Goal: Task Accomplishment & Management: Use online tool/utility

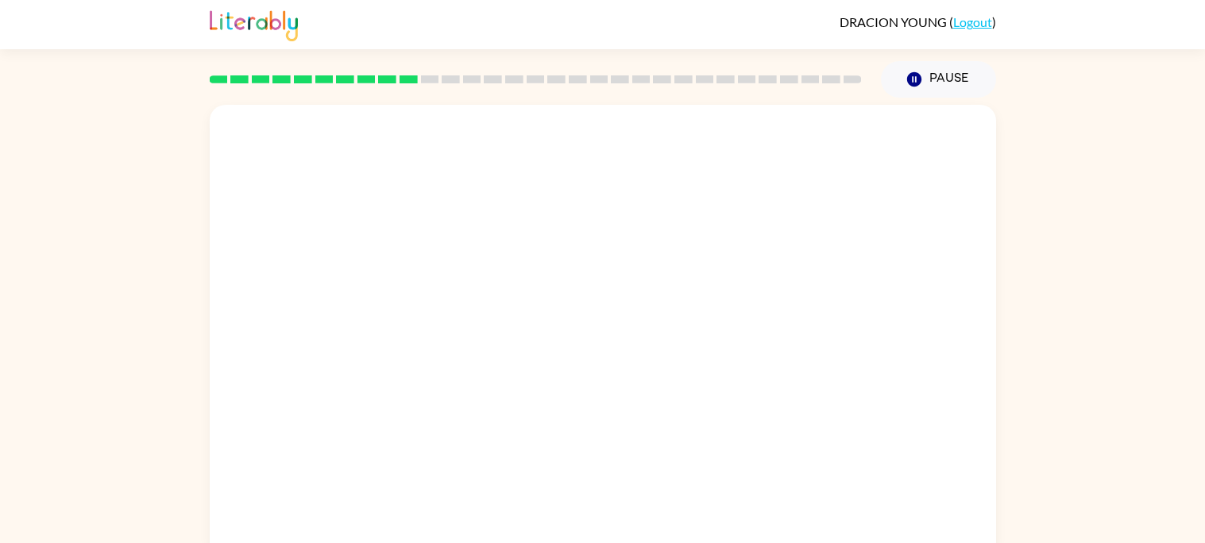
scroll to position [14, 0]
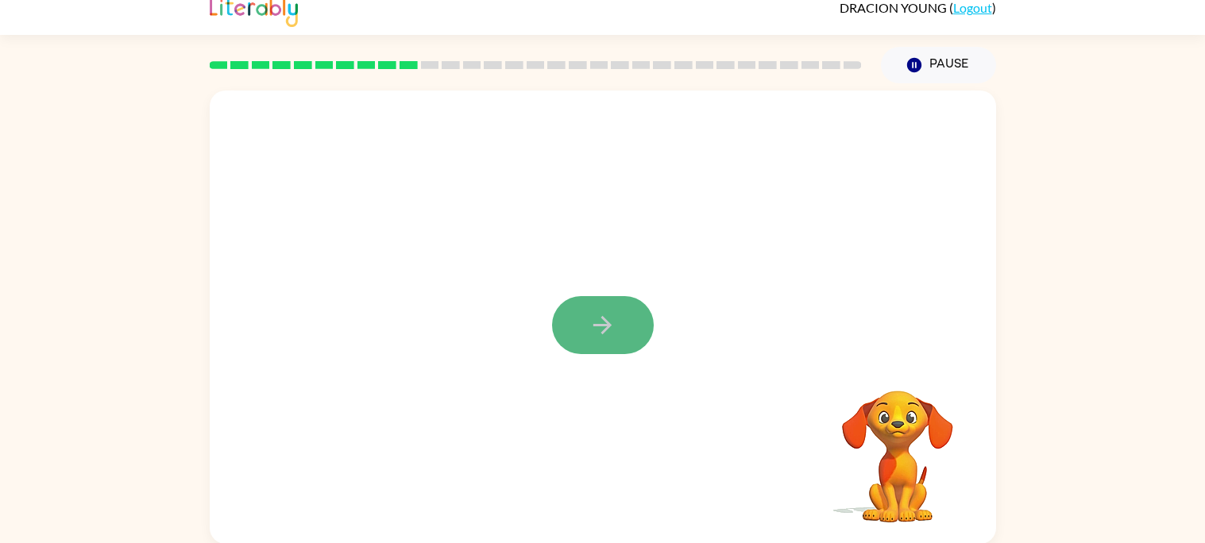
drag, startPoint x: 584, startPoint y: 330, endPoint x: 595, endPoint y: 303, distance: 28.2
click at [595, 303] on button "button" at bounding box center [603, 325] width 102 height 58
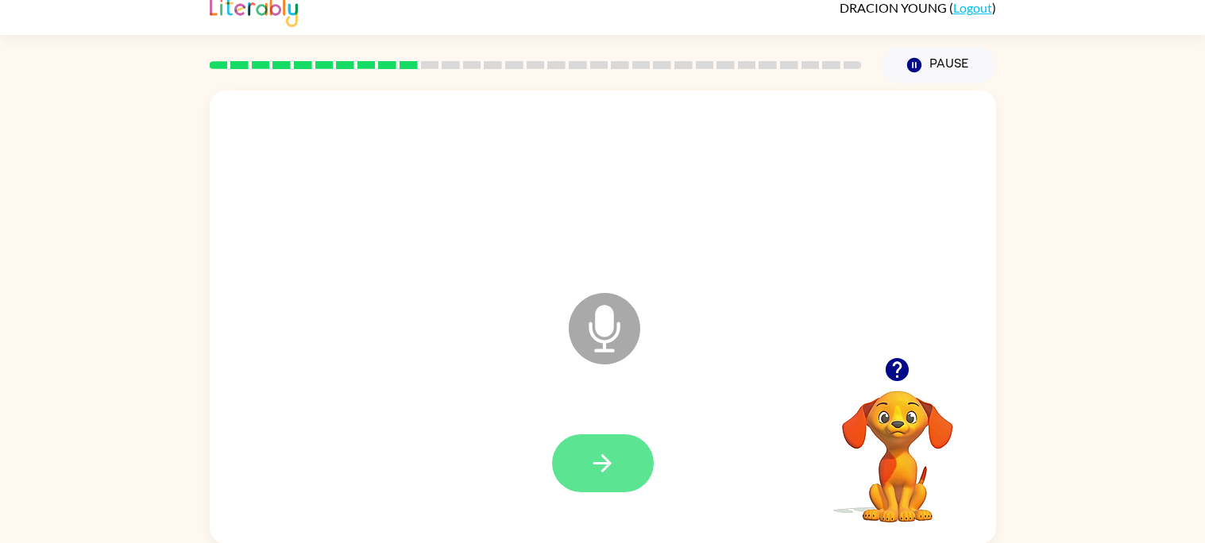
click at [610, 462] on icon "button" at bounding box center [602, 463] width 18 height 18
click at [616, 456] on button "button" at bounding box center [603, 463] width 102 height 58
click at [617, 458] on button "button" at bounding box center [603, 463] width 102 height 58
click at [625, 474] on button "button" at bounding box center [603, 463] width 102 height 58
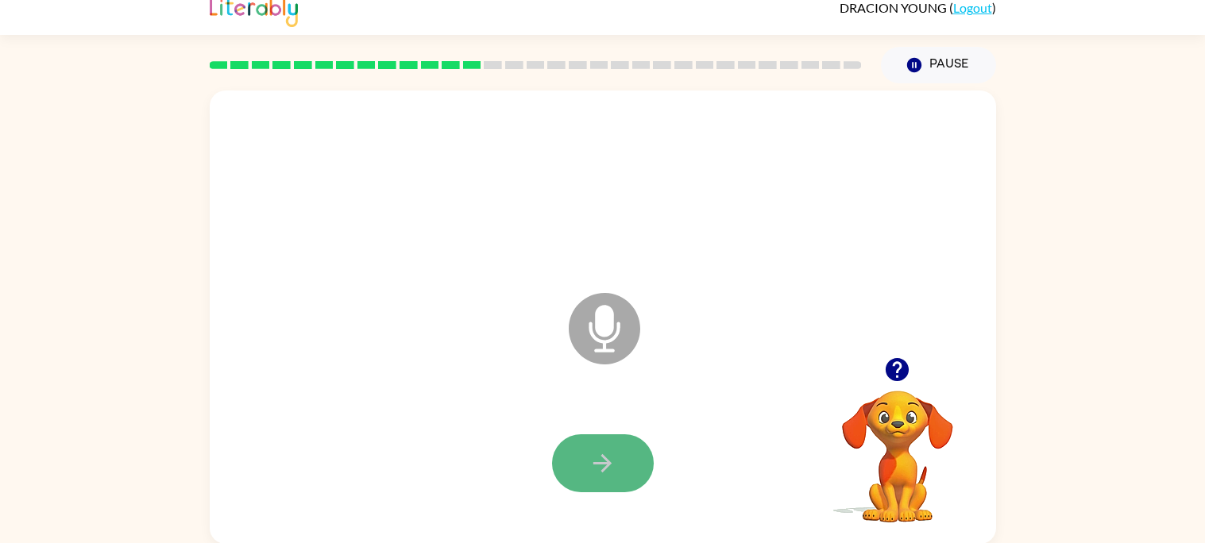
click at [577, 450] on button "button" at bounding box center [603, 463] width 102 height 58
click at [591, 473] on icon "button" at bounding box center [602, 463] width 28 height 28
click at [603, 479] on button "button" at bounding box center [603, 463] width 102 height 58
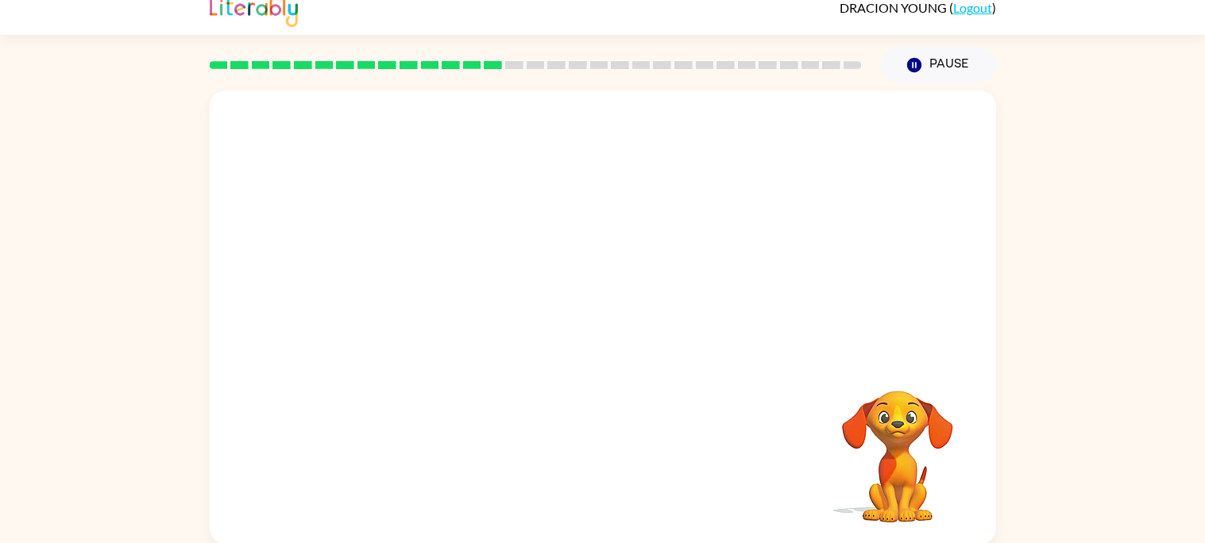
click at [993, 396] on div at bounding box center [603, 317] width 786 height 453
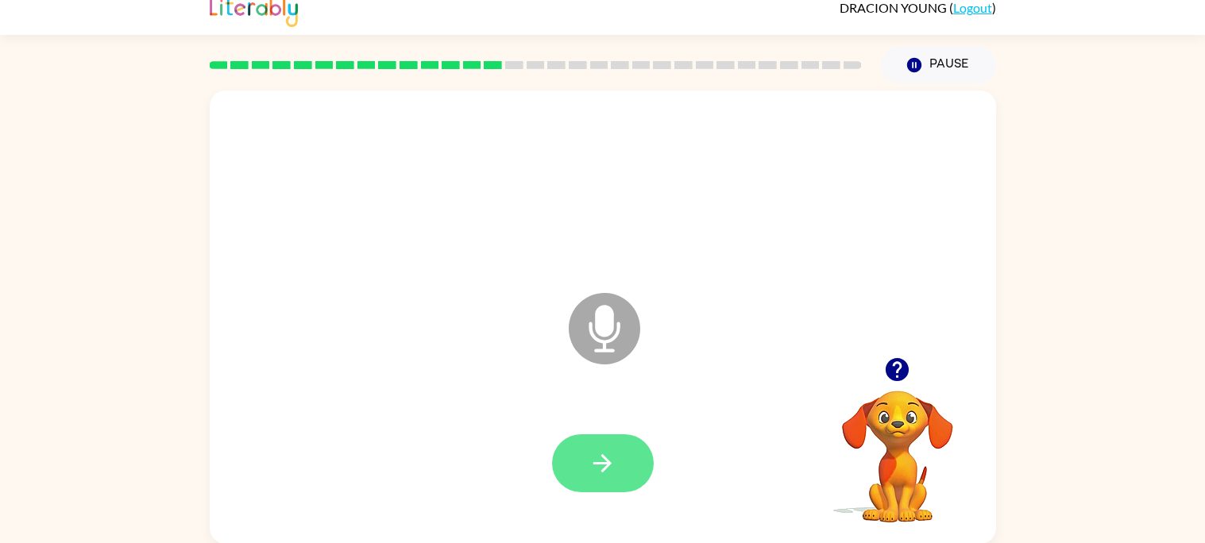
click at [618, 472] on button "button" at bounding box center [603, 463] width 102 height 58
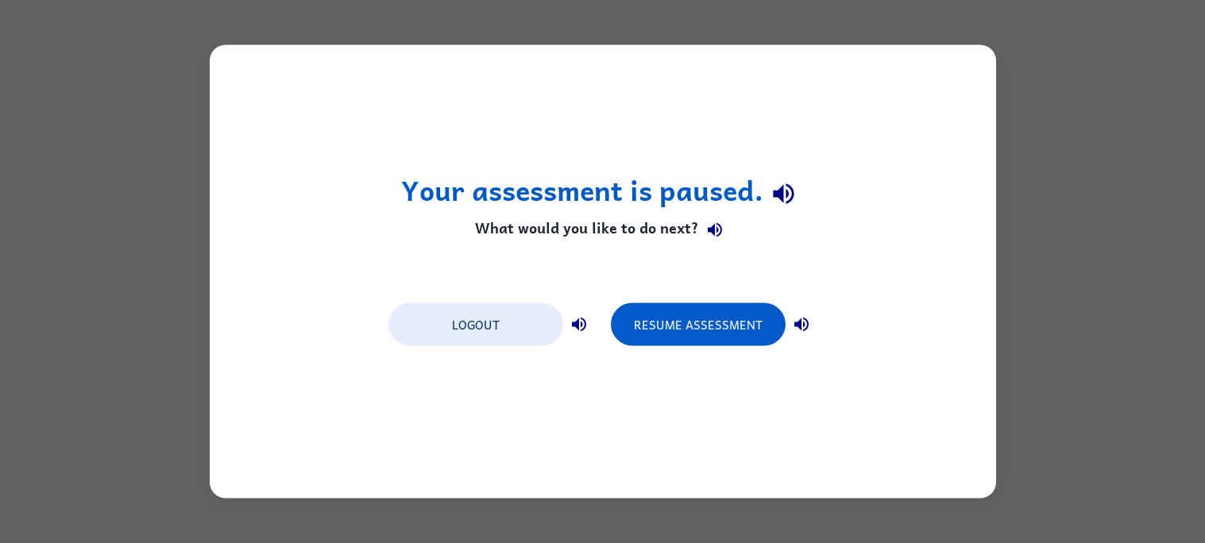
scroll to position [0, 0]
click at [700, 332] on button "Resume Assessment" at bounding box center [698, 324] width 175 height 43
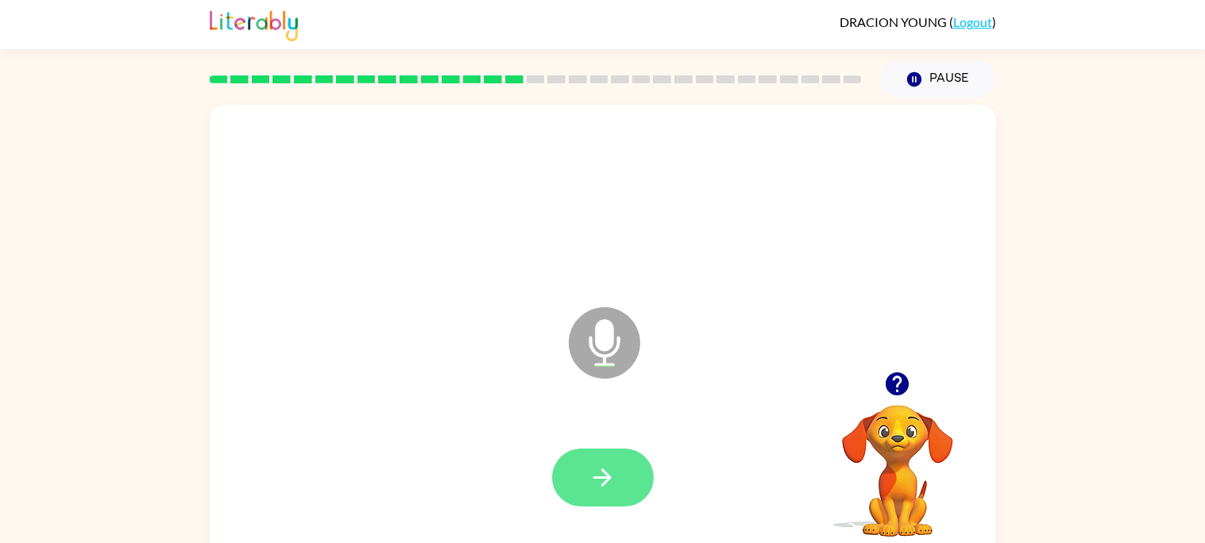
click at [634, 481] on button "button" at bounding box center [603, 478] width 102 height 58
click at [537, 438] on div at bounding box center [603, 478] width 754 height 130
click at [619, 478] on button "button" at bounding box center [603, 478] width 102 height 58
click at [576, 488] on button "button" at bounding box center [603, 478] width 102 height 58
click at [910, 233] on div at bounding box center [603, 202] width 754 height 130
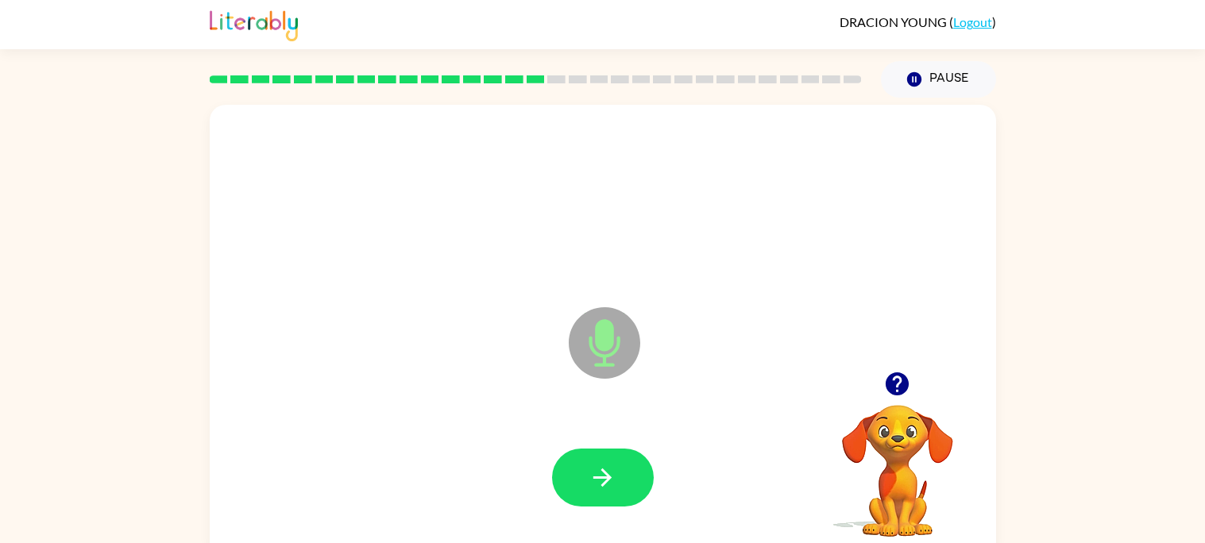
click at [910, 233] on div at bounding box center [603, 202] width 754 height 130
click at [577, 473] on button "button" at bounding box center [603, 478] width 102 height 58
click at [624, 492] on button "button" at bounding box center [603, 478] width 102 height 58
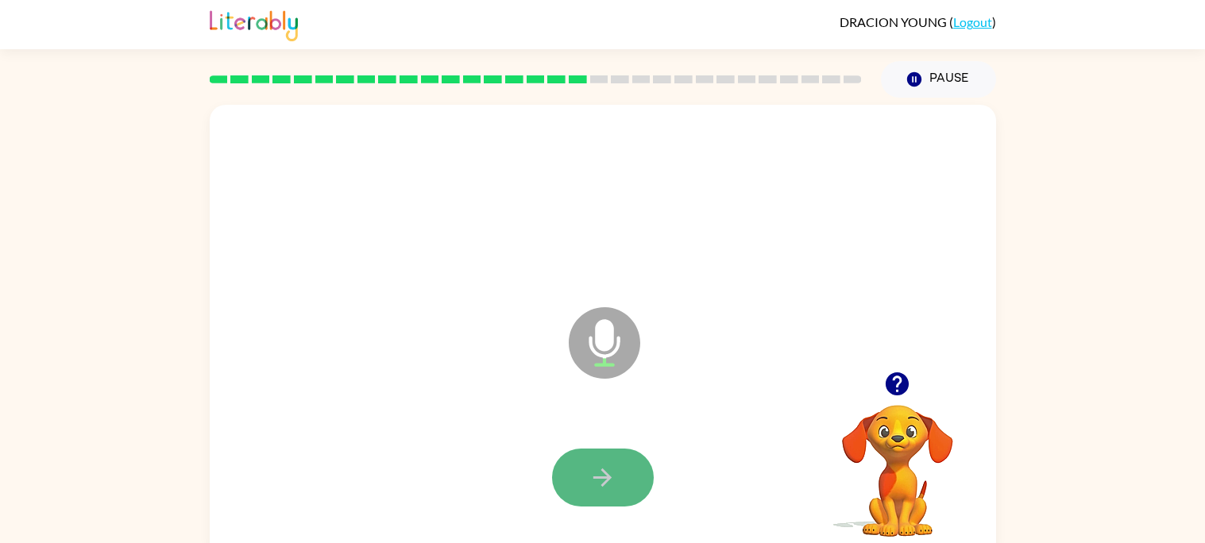
click at [583, 495] on button "button" at bounding box center [603, 478] width 102 height 58
click at [579, 489] on button "button" at bounding box center [603, 478] width 102 height 58
click at [590, 447] on div at bounding box center [603, 478] width 754 height 130
click at [625, 461] on button "button" at bounding box center [603, 478] width 102 height 58
click at [636, 445] on div at bounding box center [603, 478] width 754 height 130
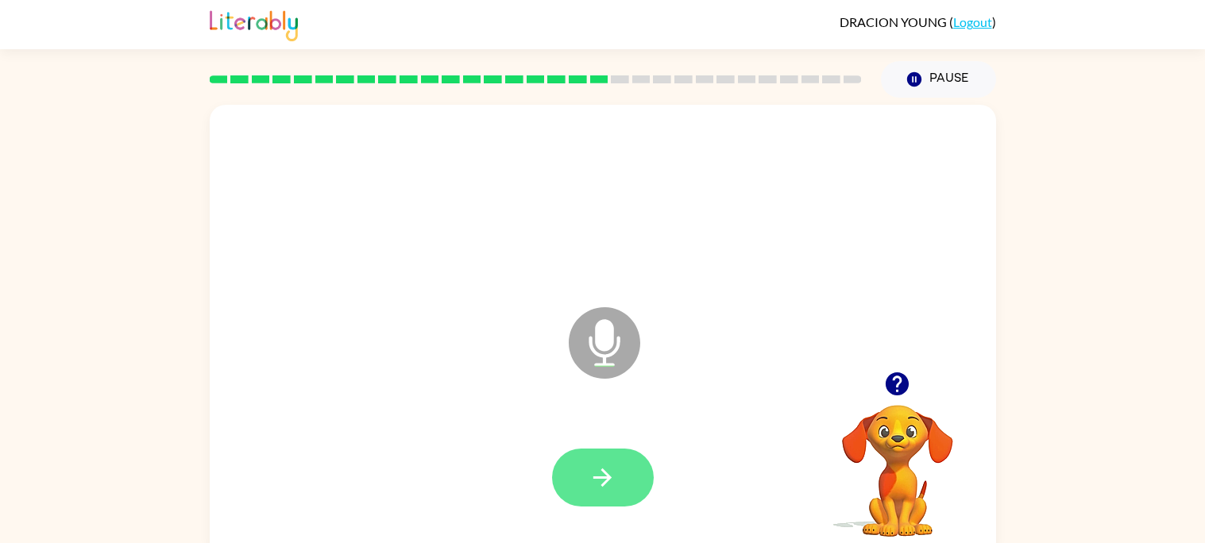
click at [635, 460] on button "button" at bounding box center [603, 478] width 102 height 58
click at [655, 492] on div at bounding box center [603, 478] width 754 height 130
click at [573, 498] on button "button" at bounding box center [603, 478] width 102 height 58
click at [665, 408] on icon "Microphone The Microphone is here when it is your turn to talk" at bounding box center [684, 362] width 238 height 119
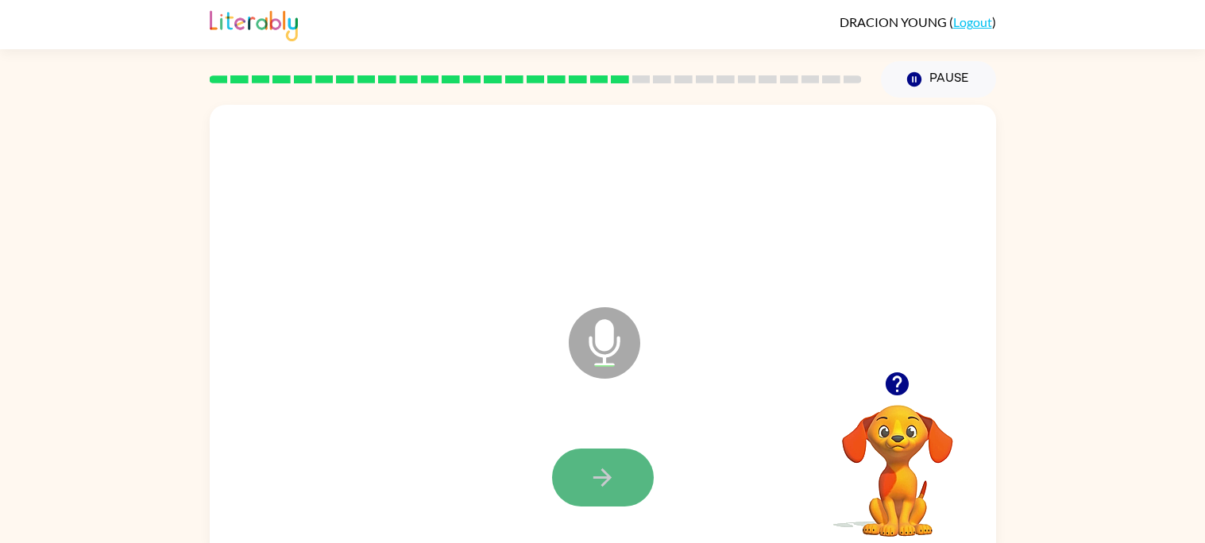
click at [581, 488] on button "button" at bounding box center [603, 478] width 102 height 58
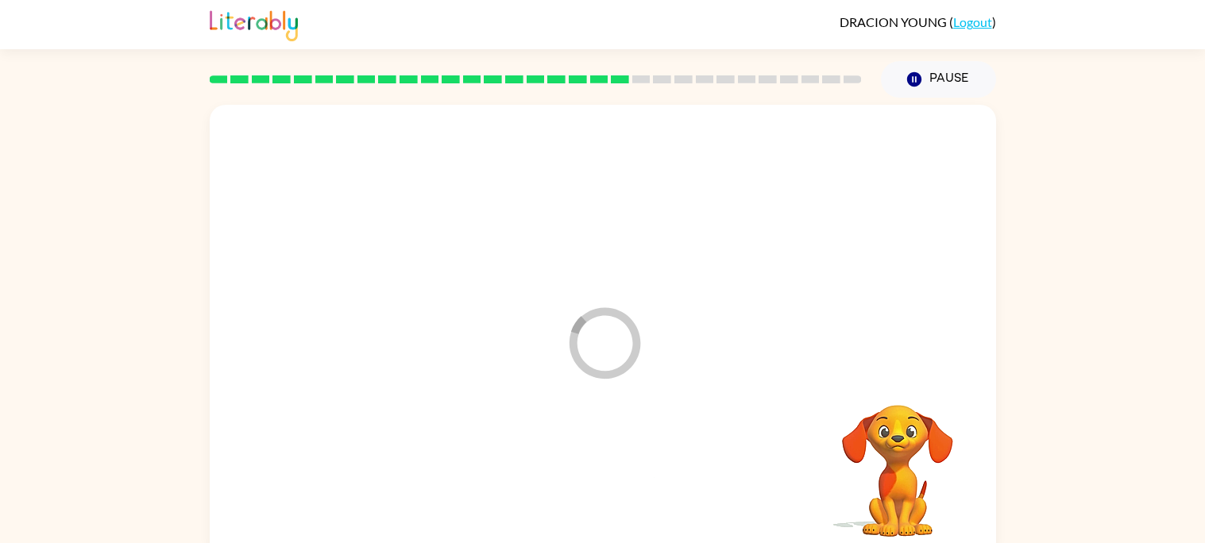
click at [581, 488] on div at bounding box center [603, 478] width 754 height 130
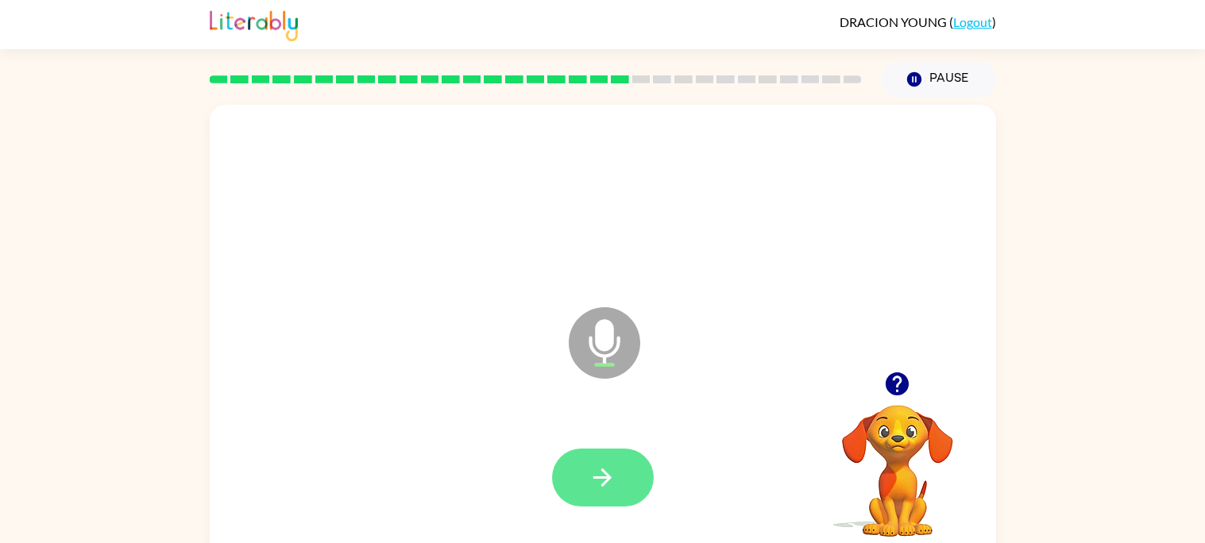
click at [634, 461] on button "button" at bounding box center [603, 478] width 102 height 58
click at [607, 483] on icon "button" at bounding box center [602, 478] width 28 height 28
click at [566, 457] on button "button" at bounding box center [603, 478] width 102 height 58
click at [566, 457] on div at bounding box center [603, 478] width 102 height 58
click at [573, 483] on button "button" at bounding box center [603, 478] width 102 height 58
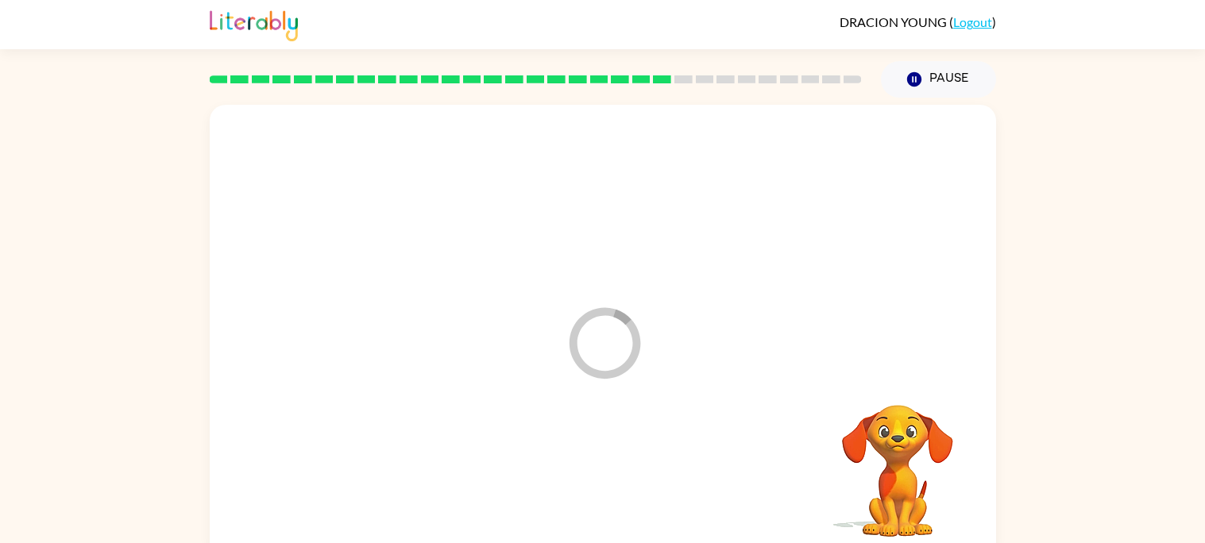
click at [573, 483] on div at bounding box center [603, 478] width 754 height 130
click at [573, 483] on div at bounding box center [603, 478] width 102 height 58
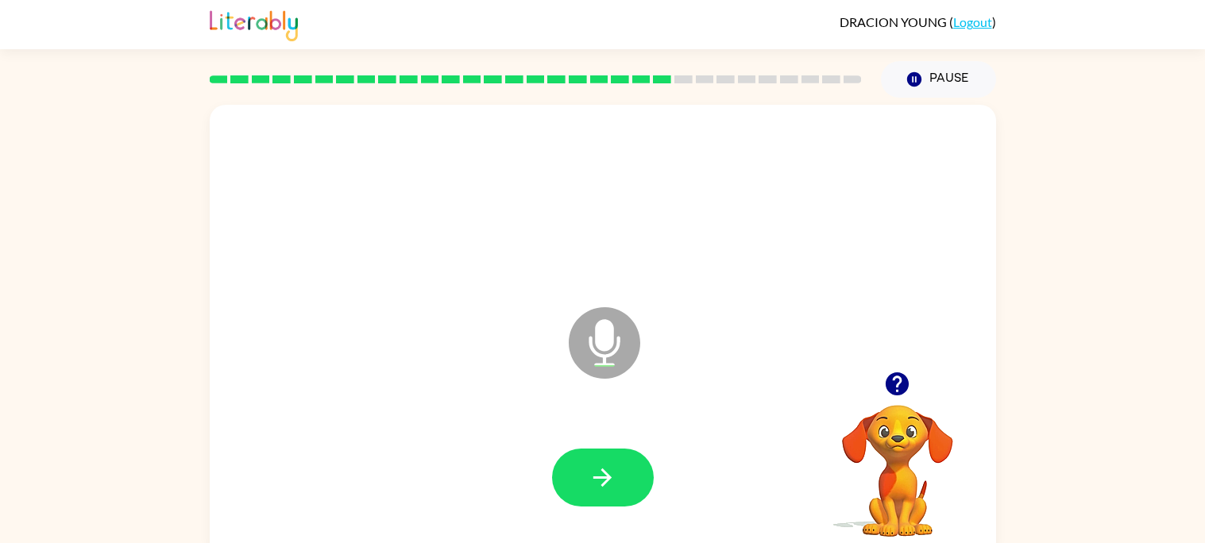
scroll to position [14, 0]
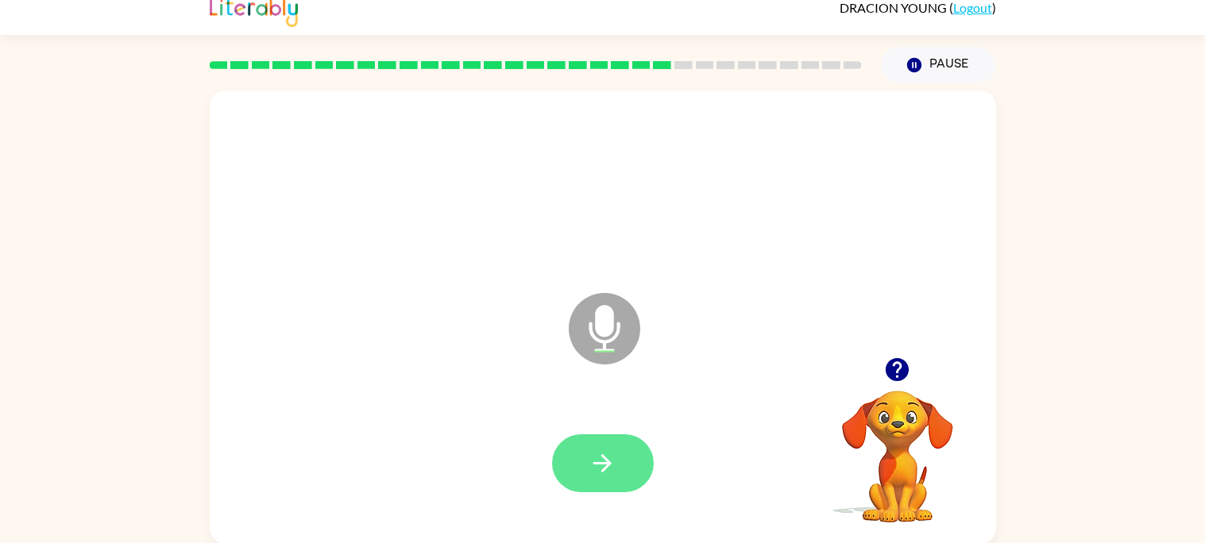
click at [573, 487] on button "button" at bounding box center [603, 463] width 102 height 58
click at [624, 467] on button "button" at bounding box center [603, 463] width 102 height 58
click at [626, 476] on button "button" at bounding box center [603, 463] width 102 height 58
click at [649, 456] on button "button" at bounding box center [603, 463] width 102 height 58
click at [594, 457] on icon "button" at bounding box center [602, 463] width 28 height 28
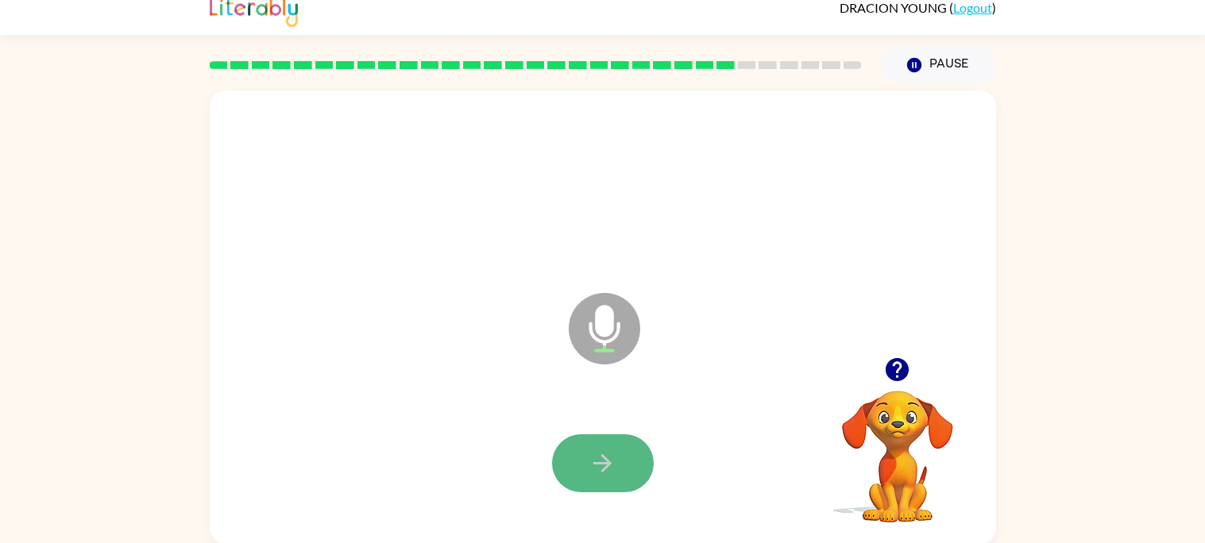
click at [566, 468] on button "button" at bounding box center [603, 463] width 102 height 58
click at [571, 475] on button "button" at bounding box center [603, 463] width 102 height 58
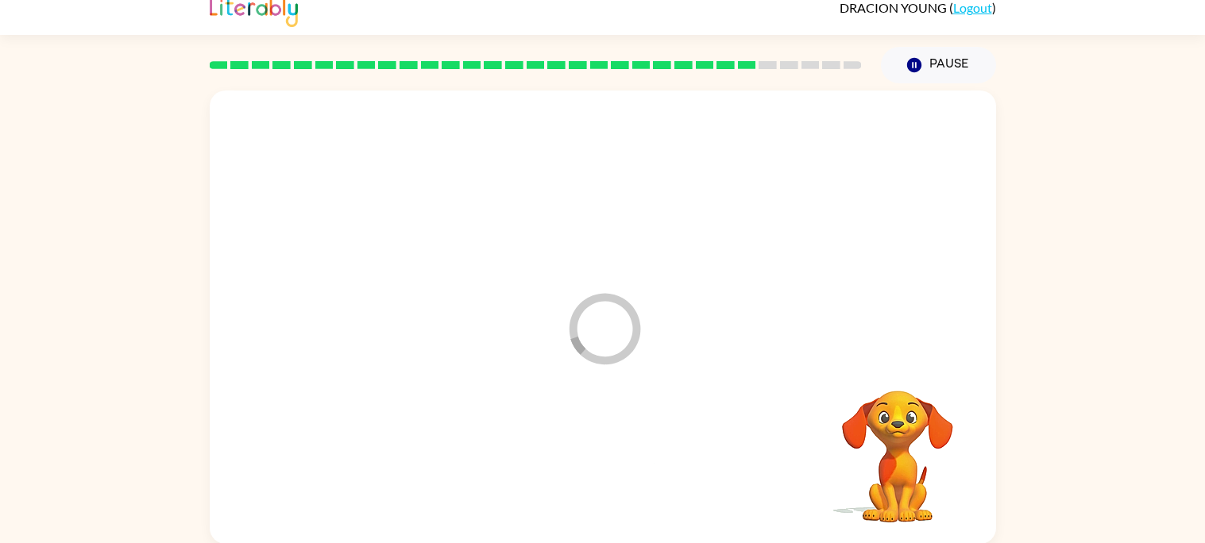
click at [571, 475] on div at bounding box center [603, 464] width 754 height 130
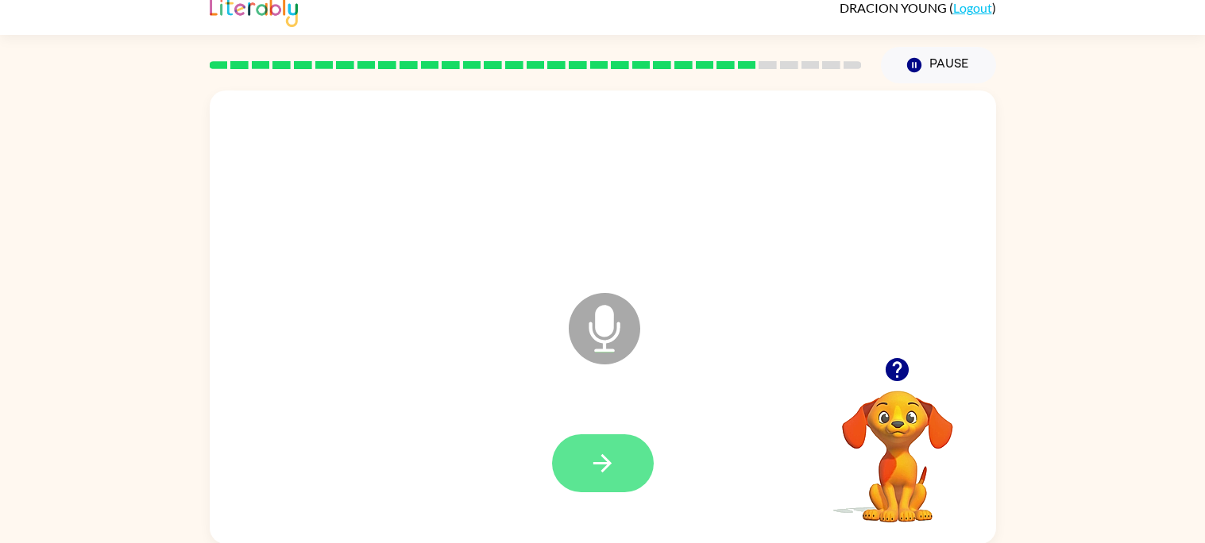
click at [648, 462] on button "button" at bounding box center [603, 463] width 102 height 58
click at [608, 473] on icon "button" at bounding box center [602, 463] width 28 height 28
click at [577, 406] on icon "Microphone The Microphone is here when it is your turn to talk" at bounding box center [684, 348] width 238 height 119
click at [611, 449] on icon "button" at bounding box center [602, 463] width 28 height 28
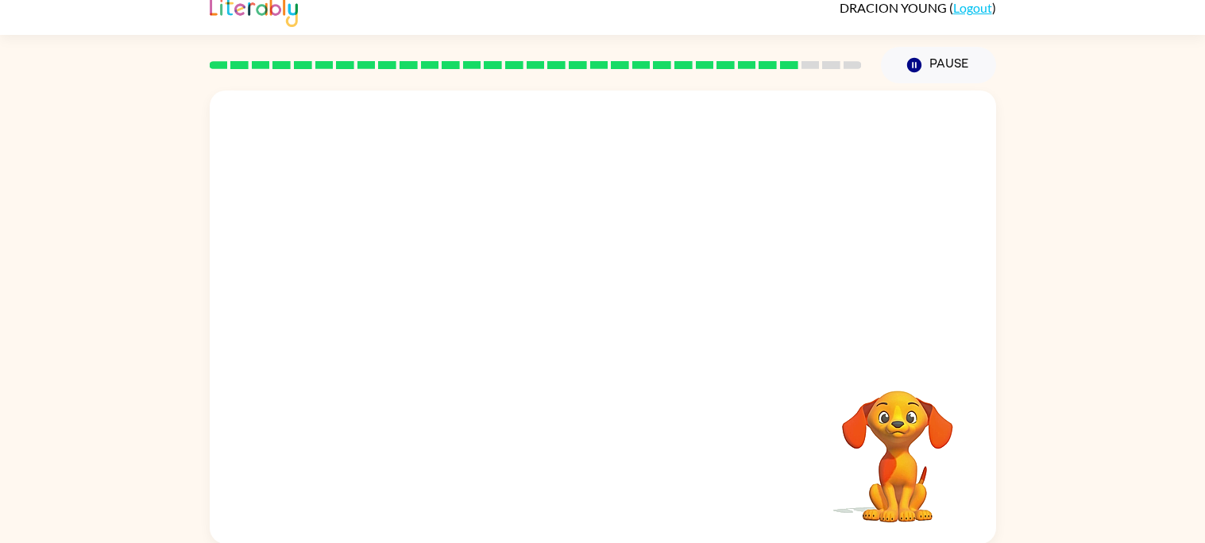
click at [611, 449] on div at bounding box center [603, 464] width 754 height 130
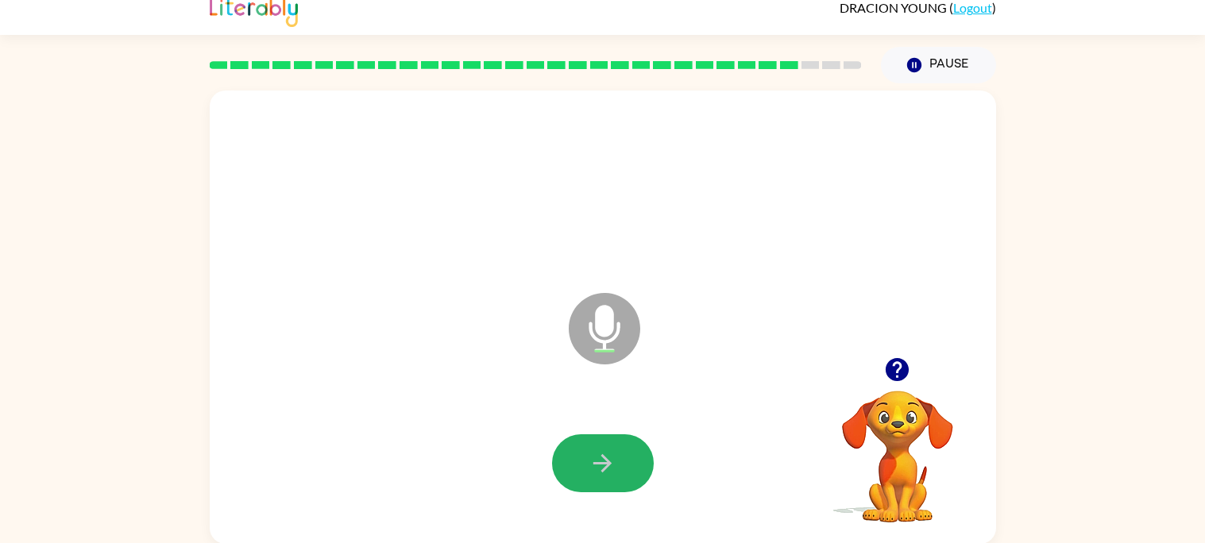
click at [611, 449] on icon "button" at bounding box center [602, 463] width 28 height 28
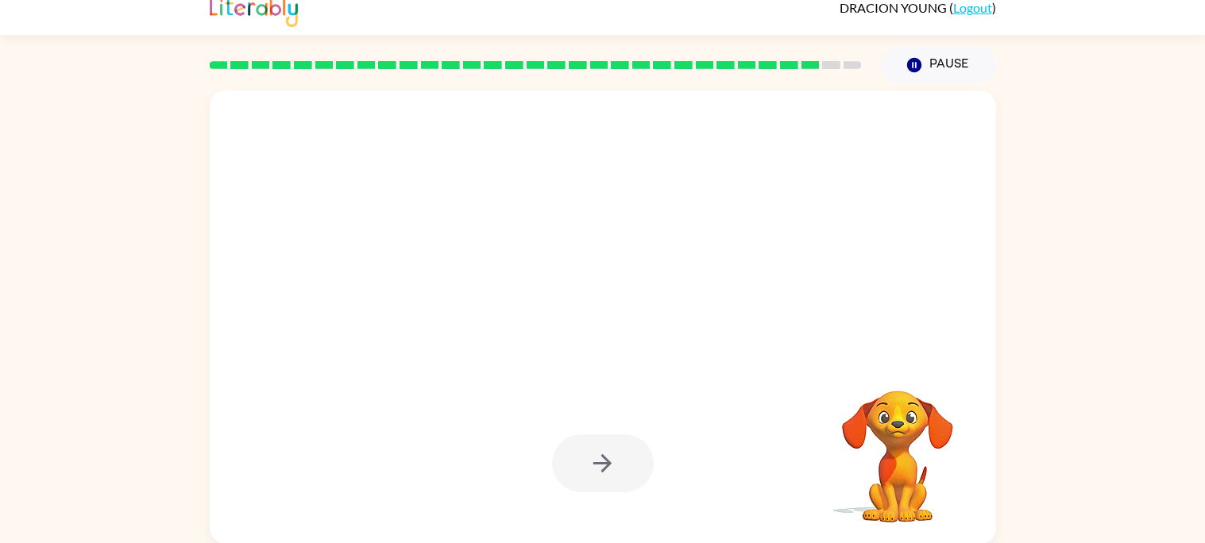
click at [611, 449] on div at bounding box center [603, 463] width 102 height 58
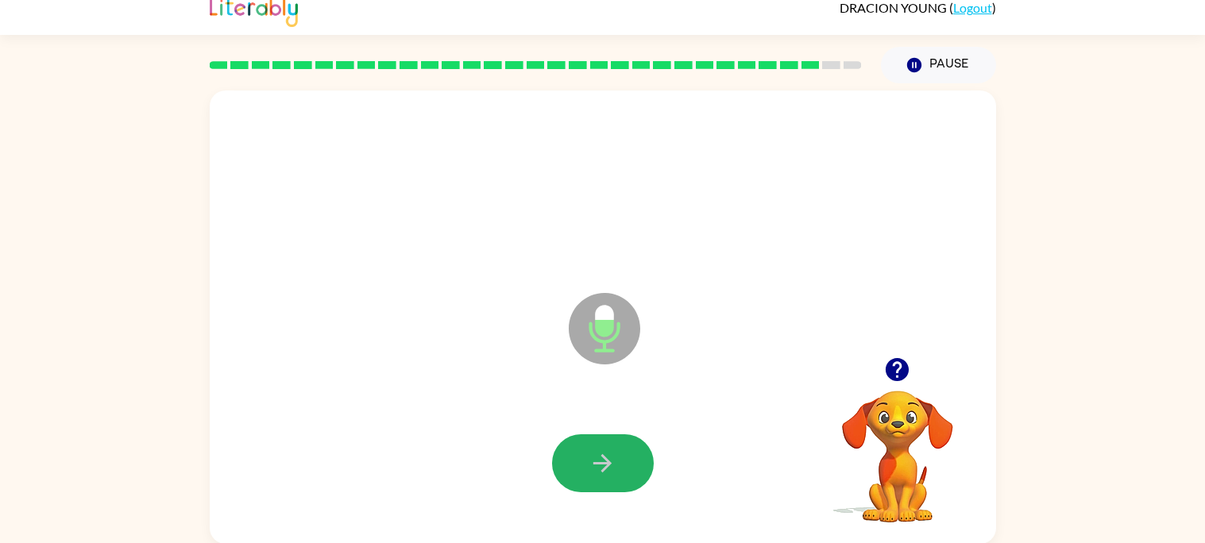
click at [611, 449] on icon "button" at bounding box center [602, 463] width 28 height 28
click at [588, 466] on icon "button" at bounding box center [602, 463] width 28 height 28
click at [587, 461] on button "button" at bounding box center [603, 463] width 102 height 58
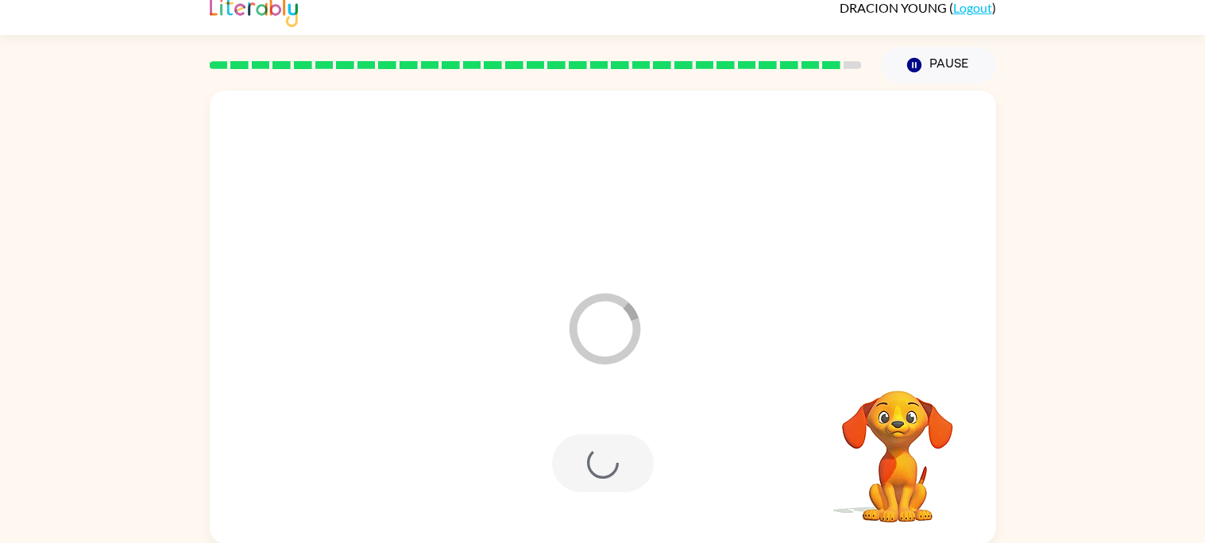
scroll to position [0, 0]
